Goal: Check status: Check status

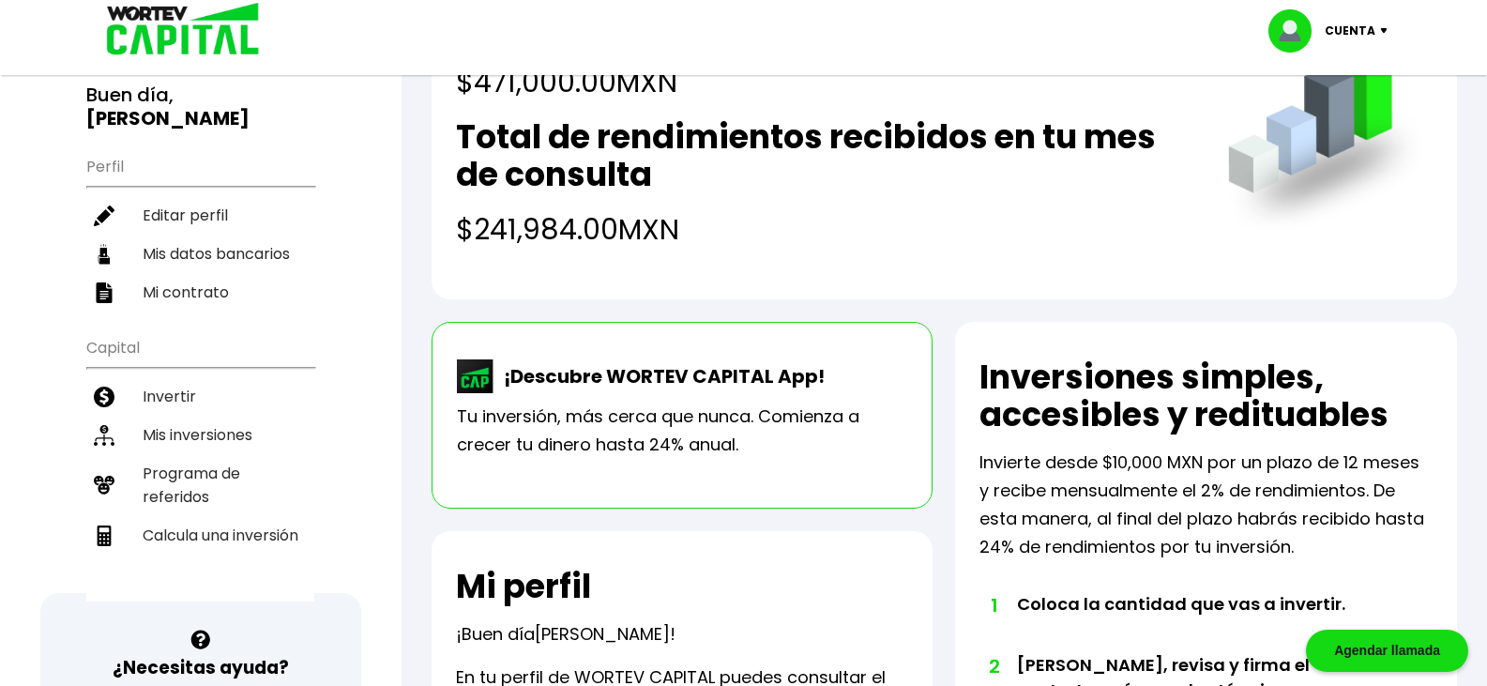
scroll to position [188, 0]
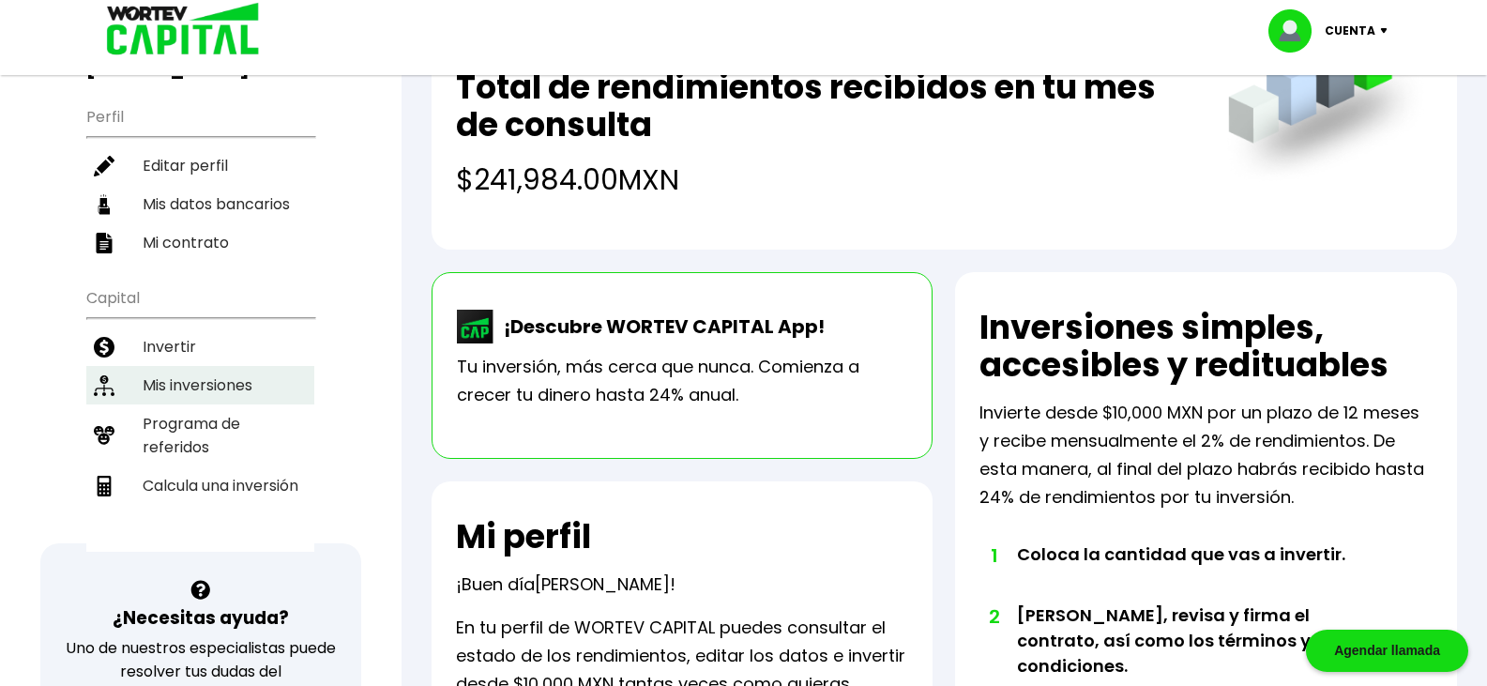
click at [237, 366] on li "Mis inversiones" at bounding box center [200, 385] width 228 height 38
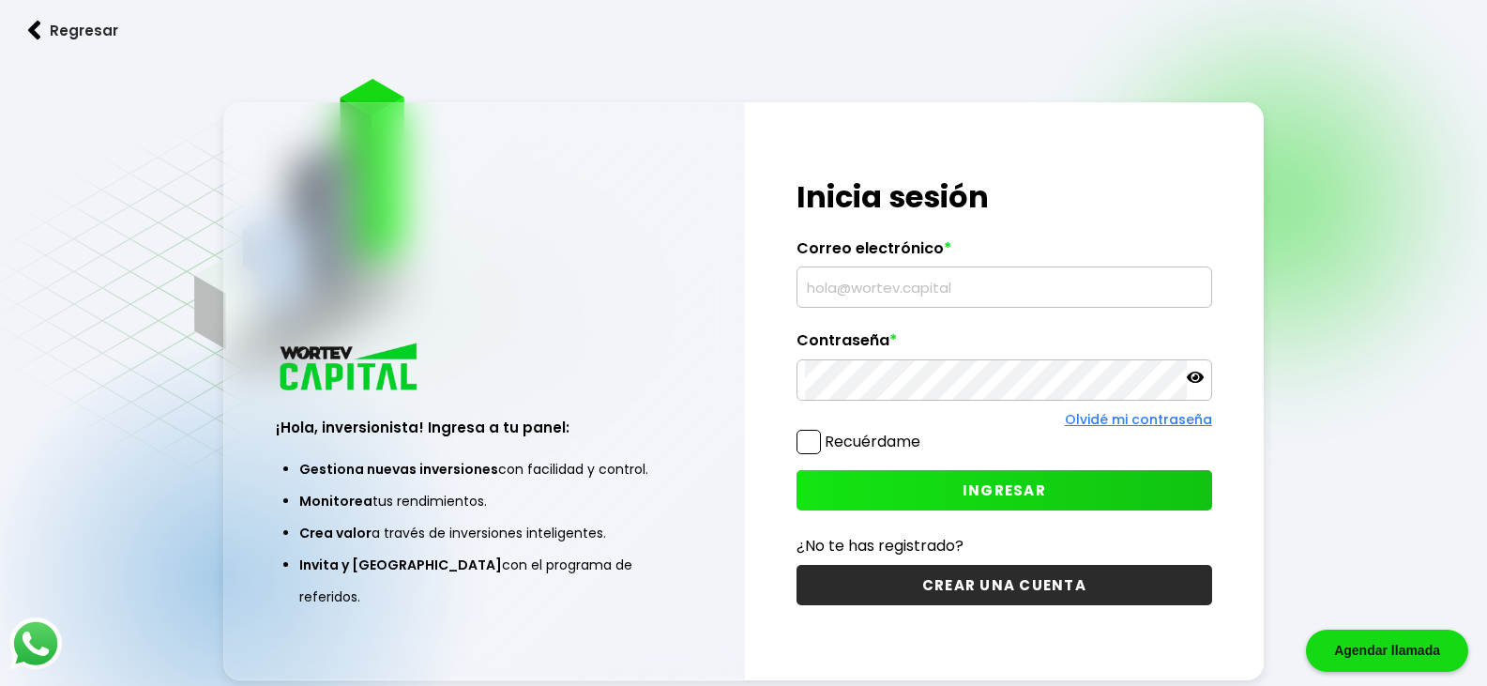
type input "caupy1@gmail.com"
click at [924, 498] on button "INGRESAR" at bounding box center [1004, 490] width 416 height 40
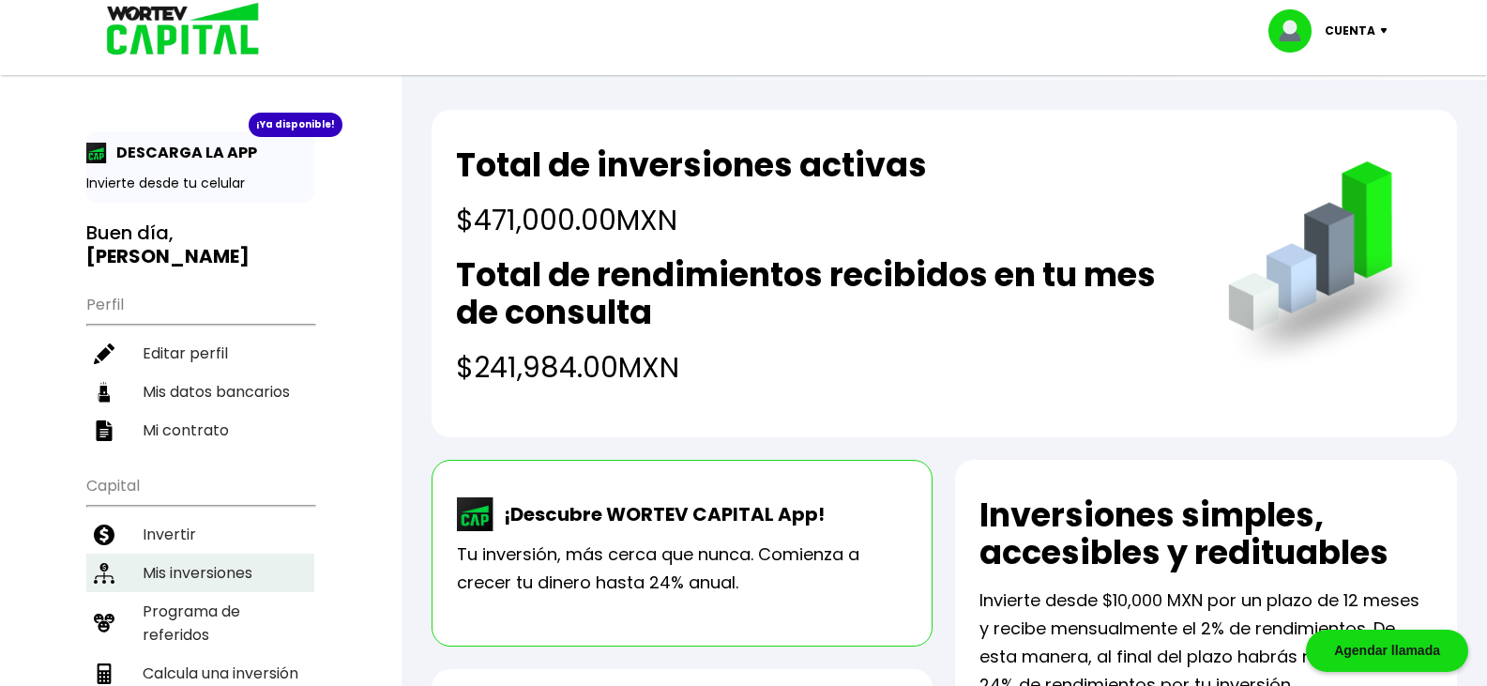
click at [173, 556] on li "Mis inversiones" at bounding box center [200, 572] width 228 height 38
